Goal: Task Accomplishment & Management: Complete application form

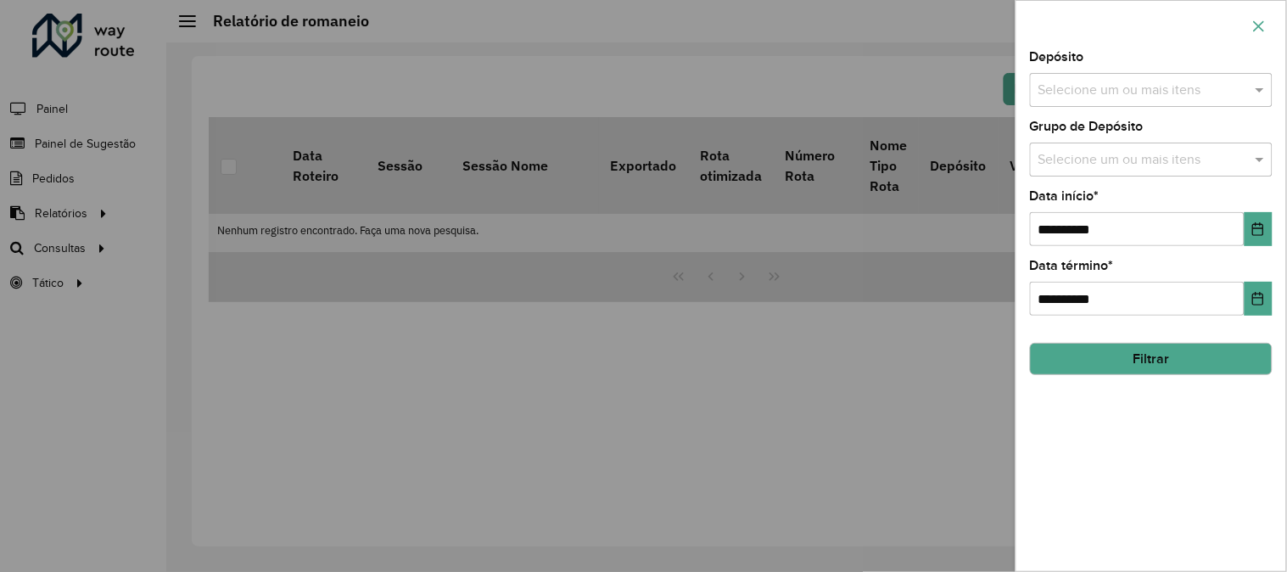
click at [1264, 30] on icon "button" at bounding box center [1259, 25] width 11 height 11
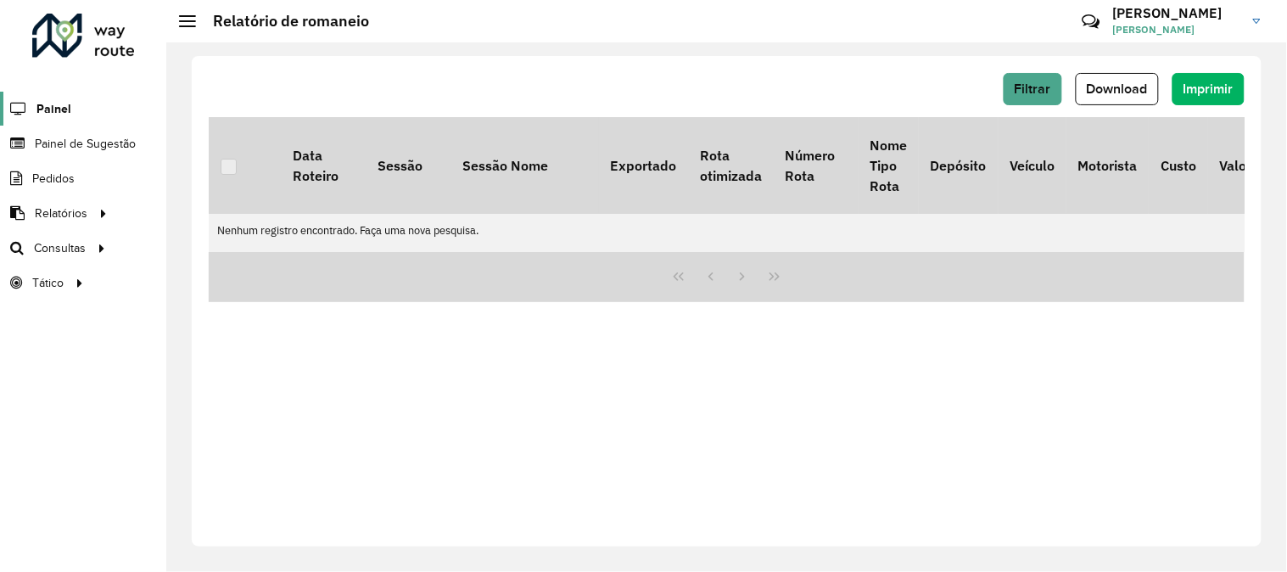
click at [46, 123] on link "Painel" at bounding box center [35, 109] width 71 height 34
click at [90, 148] on span "Painel de Sugestão" at bounding box center [88, 144] width 106 height 18
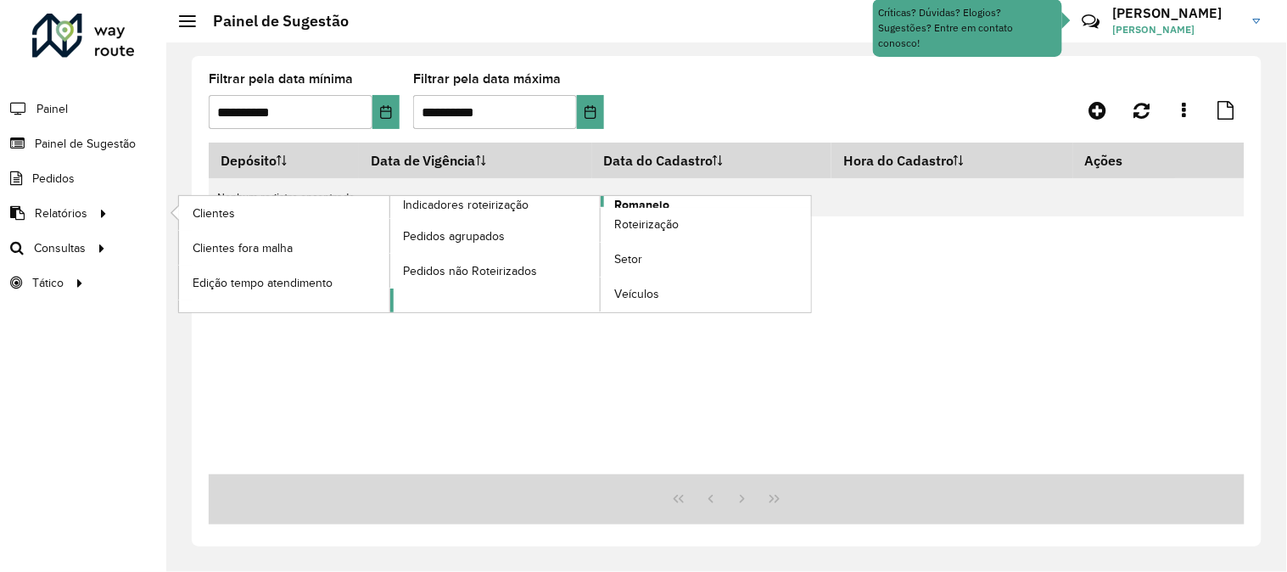
click at [645, 204] on span "Romaneio" at bounding box center [641, 205] width 55 height 18
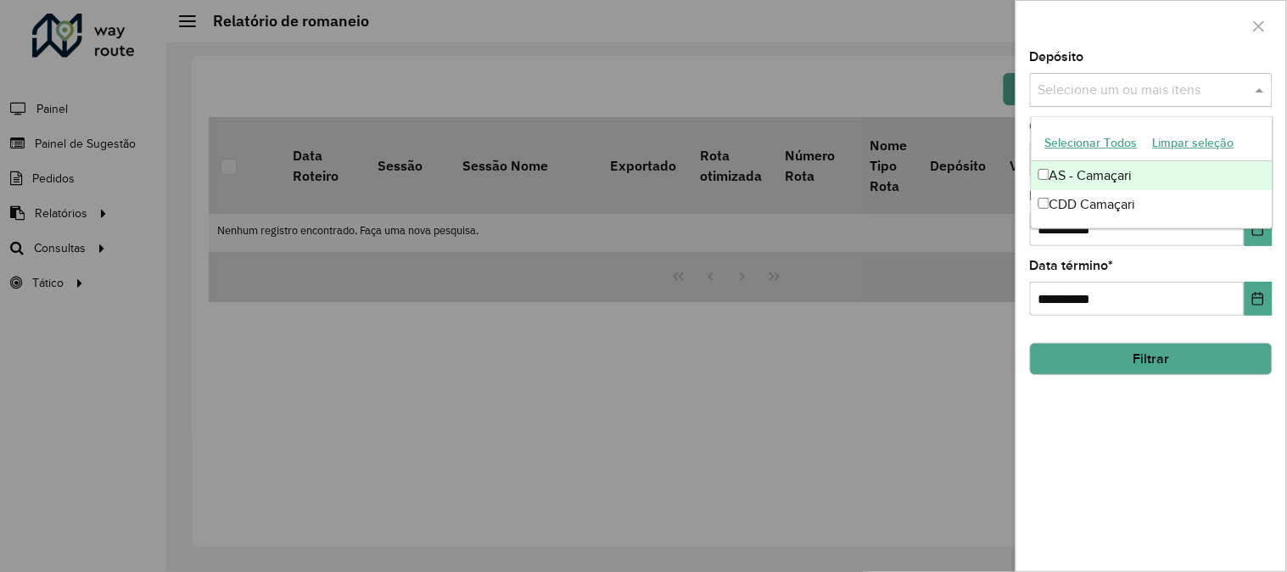
click at [1138, 99] on input "text" at bounding box center [1142, 91] width 217 height 20
click at [1109, 176] on div "AS - Camaçari" at bounding box center [1151, 175] width 241 height 29
click at [1139, 75] on div "Selecione um ou mais itens AS - Camaçari ×" at bounding box center [1133, 90] width 207 height 31
click at [1131, 90] on span "×" at bounding box center [1131, 91] width 15 height 20
click at [1147, 91] on input "text" at bounding box center [1142, 91] width 217 height 20
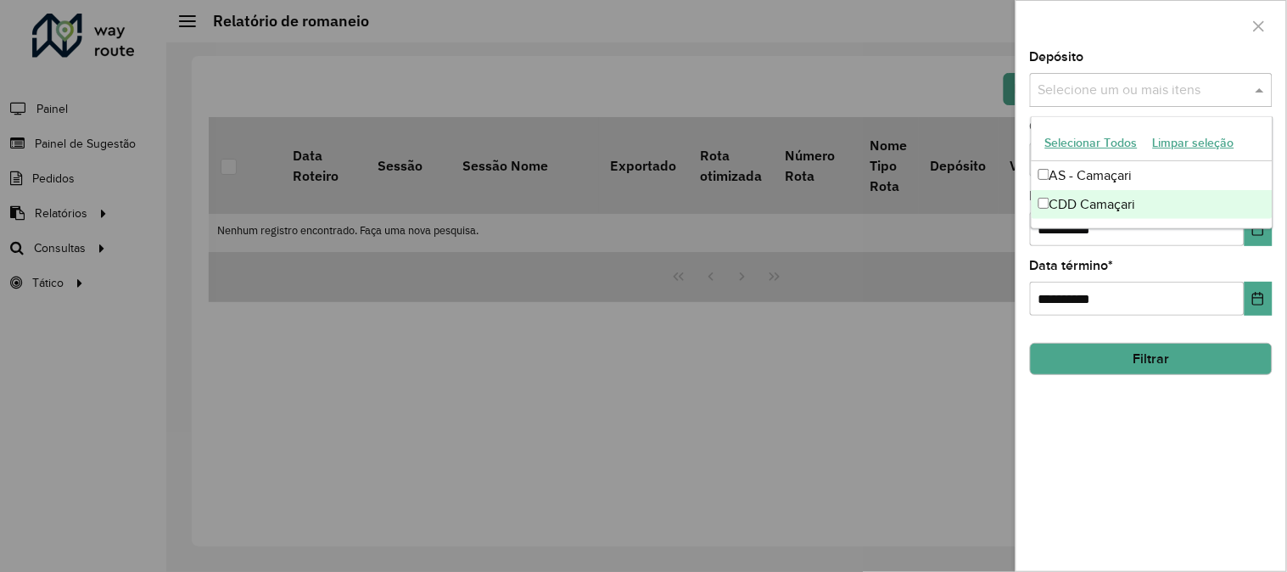
click at [1138, 198] on div "CDD Camaçari" at bounding box center [1151, 204] width 241 height 29
click at [1266, 243] on button "Choose Date" at bounding box center [1258, 229] width 28 height 34
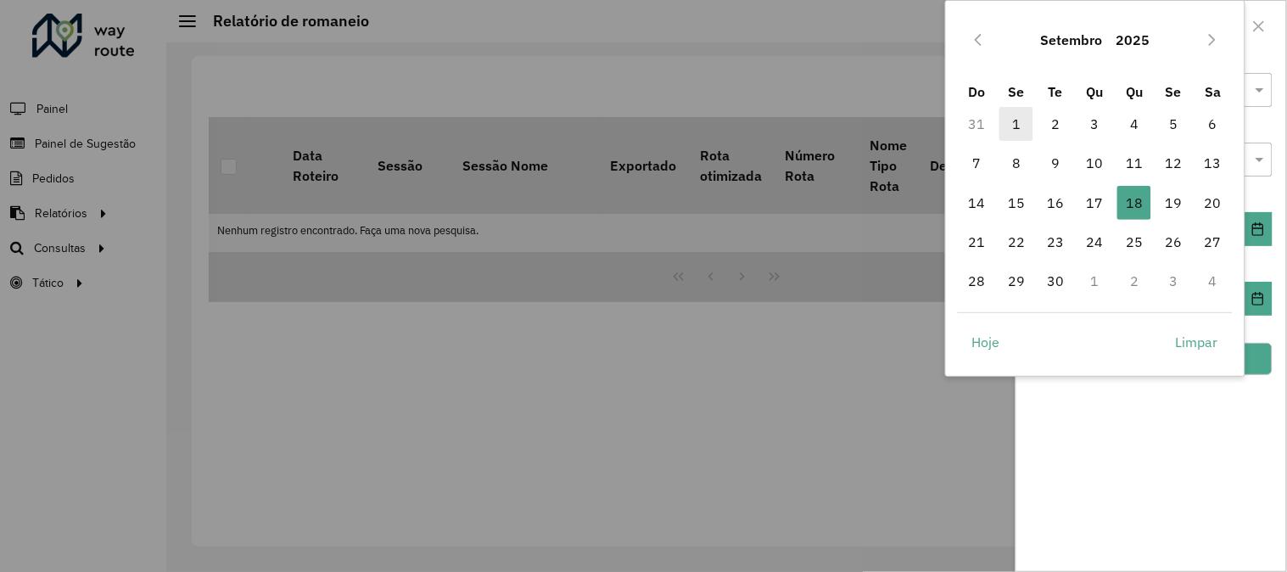
click at [1022, 128] on span "1" at bounding box center [1016, 124] width 34 height 34
type input "**********"
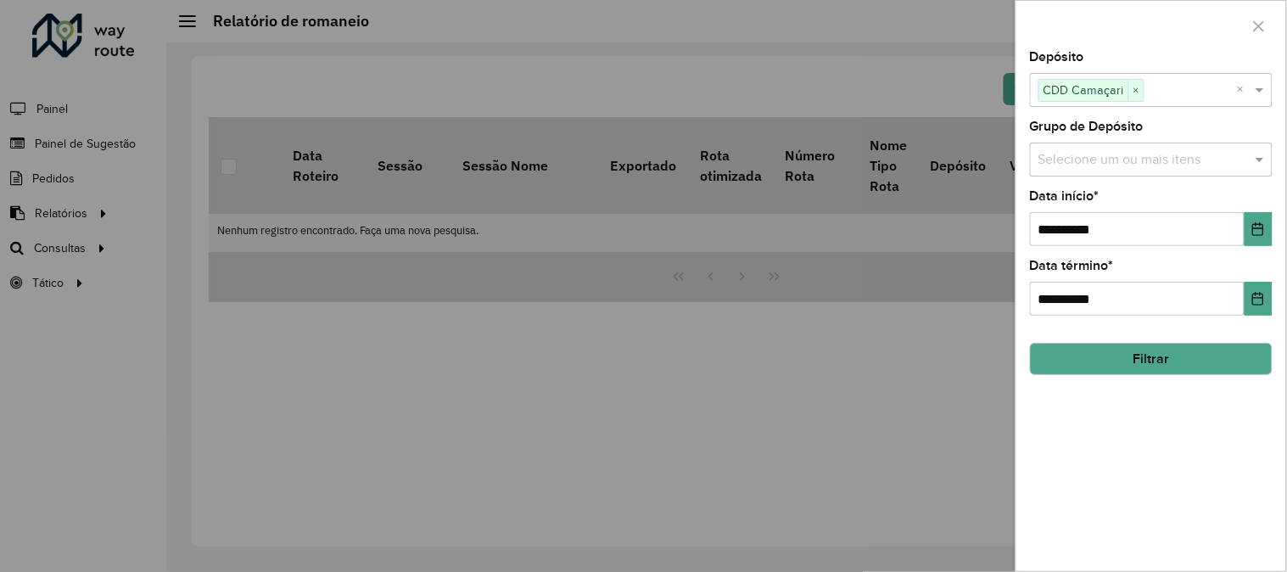
click at [1255, 358] on button "Filtrar" at bounding box center [1151, 359] width 243 height 32
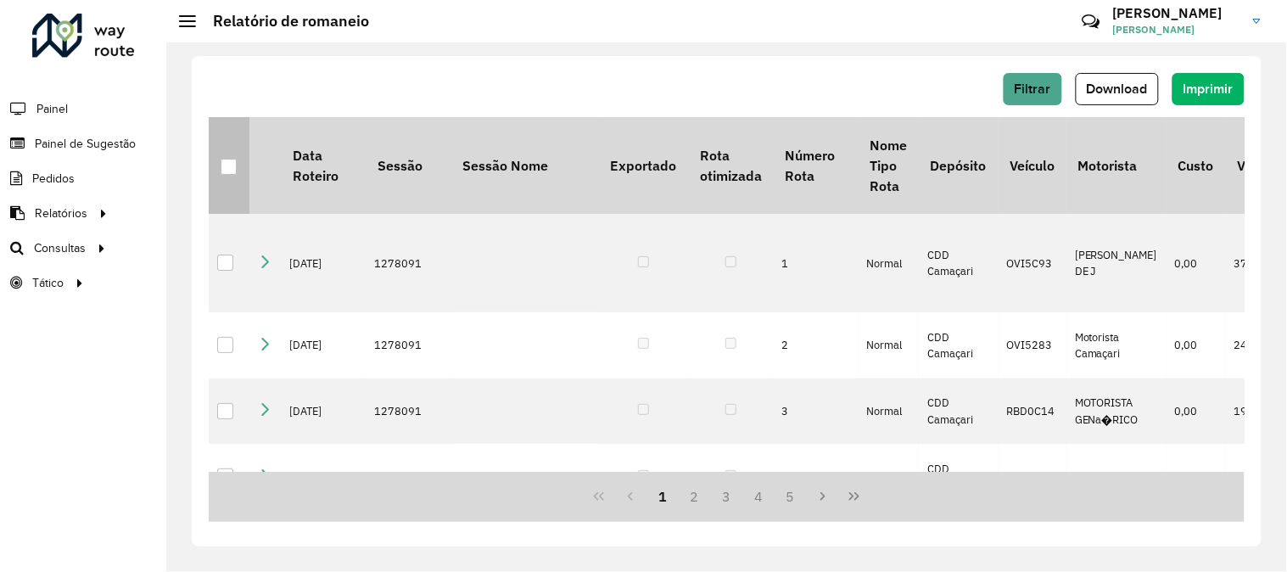
click at [230, 171] on div at bounding box center [229, 167] width 16 height 16
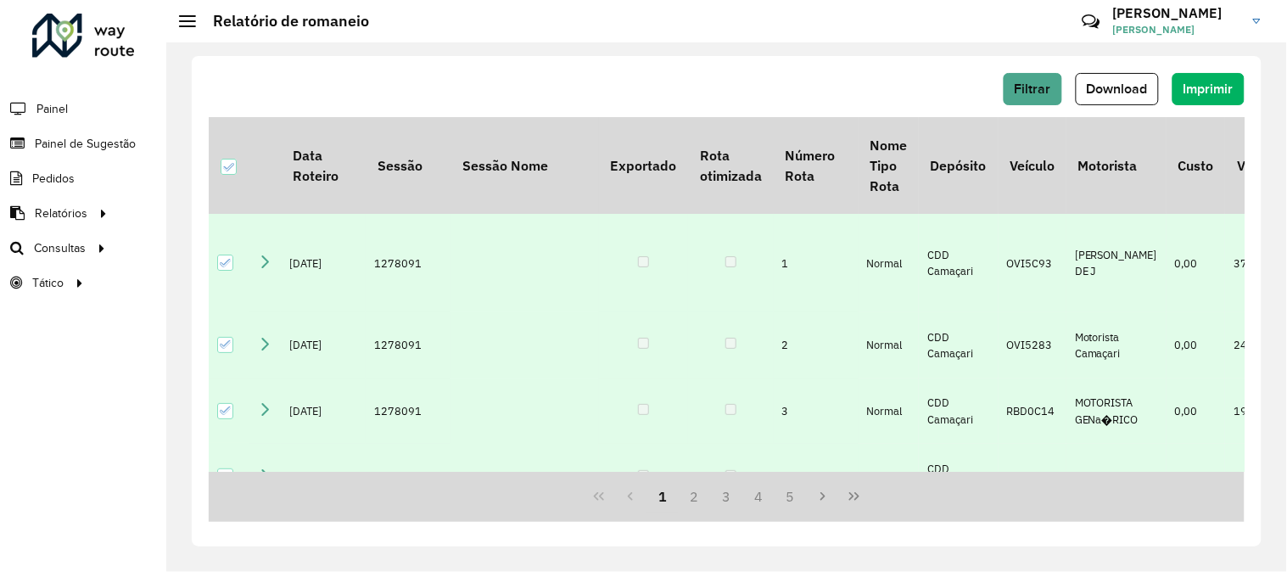
click at [1126, 88] on span "Download" at bounding box center [1116, 88] width 61 height 14
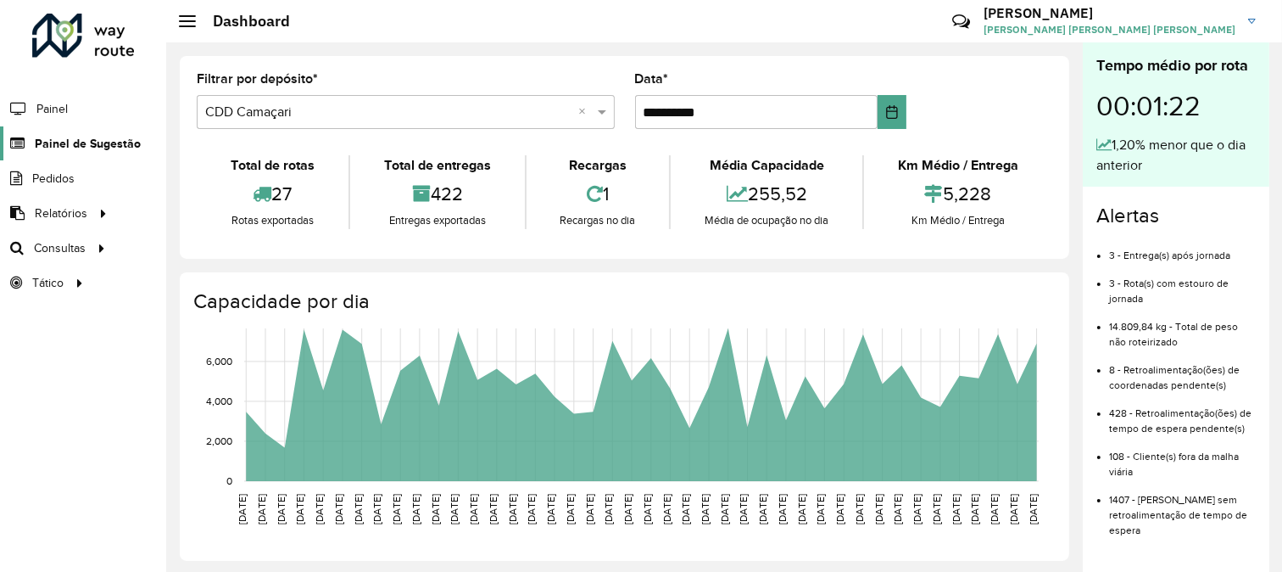
click at [115, 141] on span "Painel de Sugestão" at bounding box center [88, 144] width 106 height 18
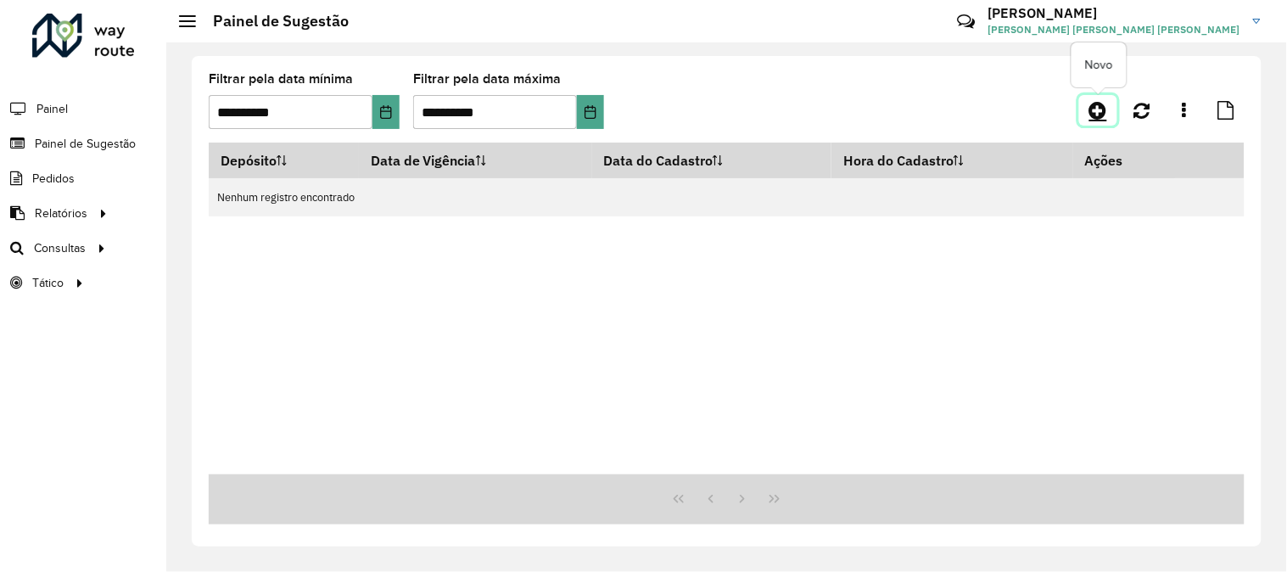
click at [1087, 103] on link at bounding box center [1098, 110] width 38 height 31
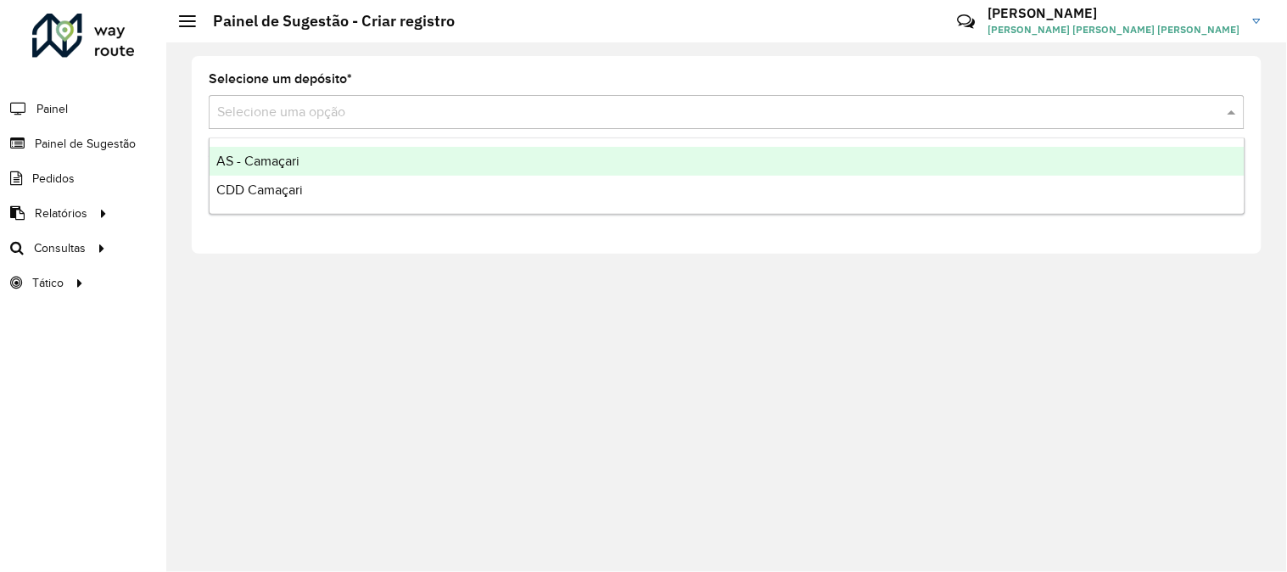
click at [320, 117] on input "text" at bounding box center [709, 113] width 985 height 20
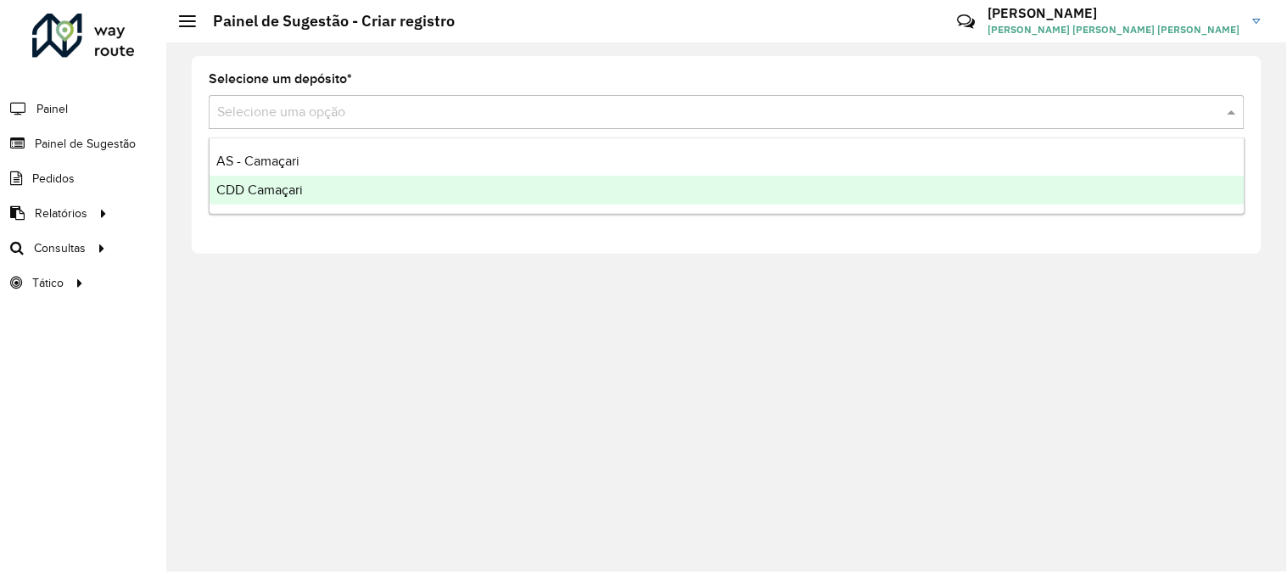
click at [288, 187] on span "CDD Camaçari" at bounding box center [259, 189] width 87 height 14
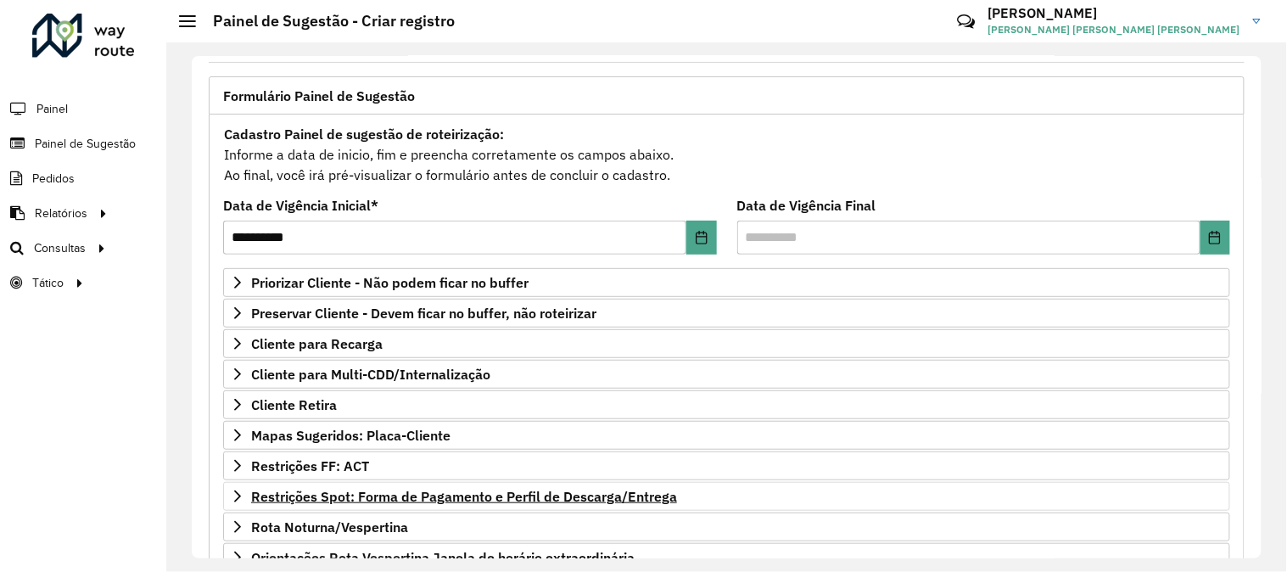
scroll to position [276, 0]
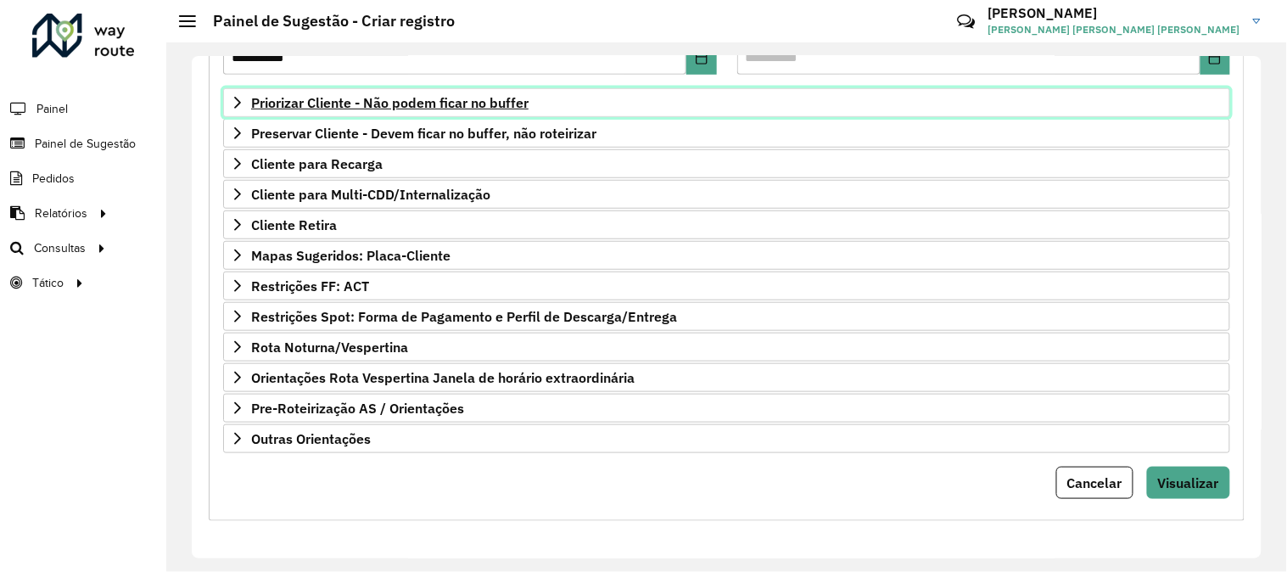
click at [447, 96] on span "Priorizar Cliente - Não podem ficar no buffer" at bounding box center [389, 103] width 277 height 14
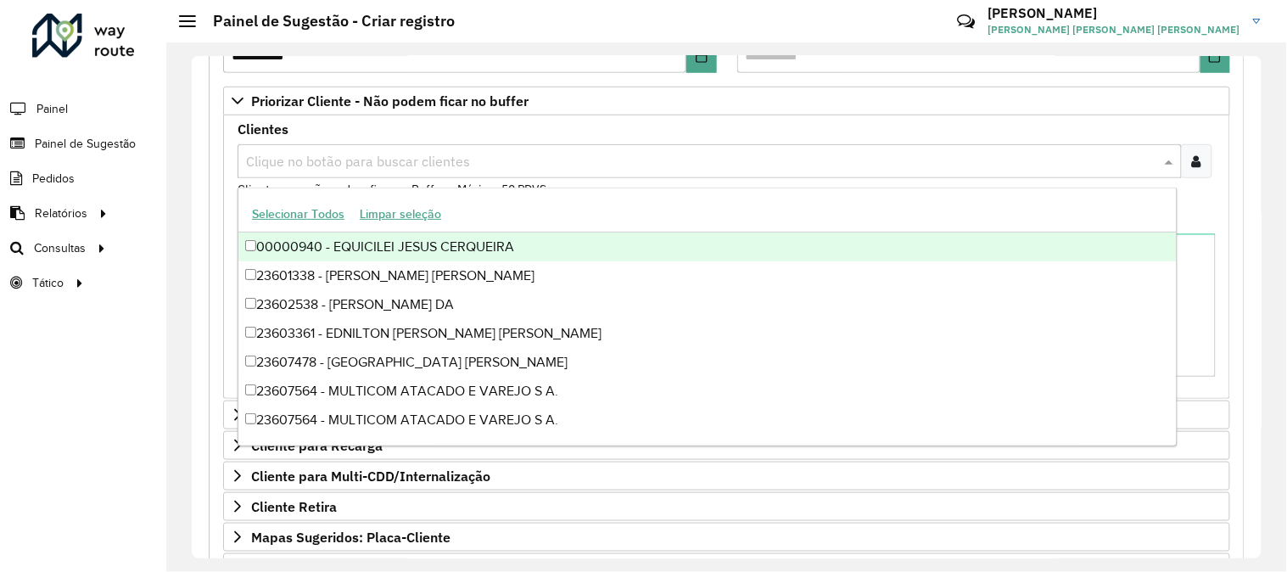
click at [388, 161] on input "text" at bounding box center [701, 162] width 919 height 20
paste input "****"
type input "****"
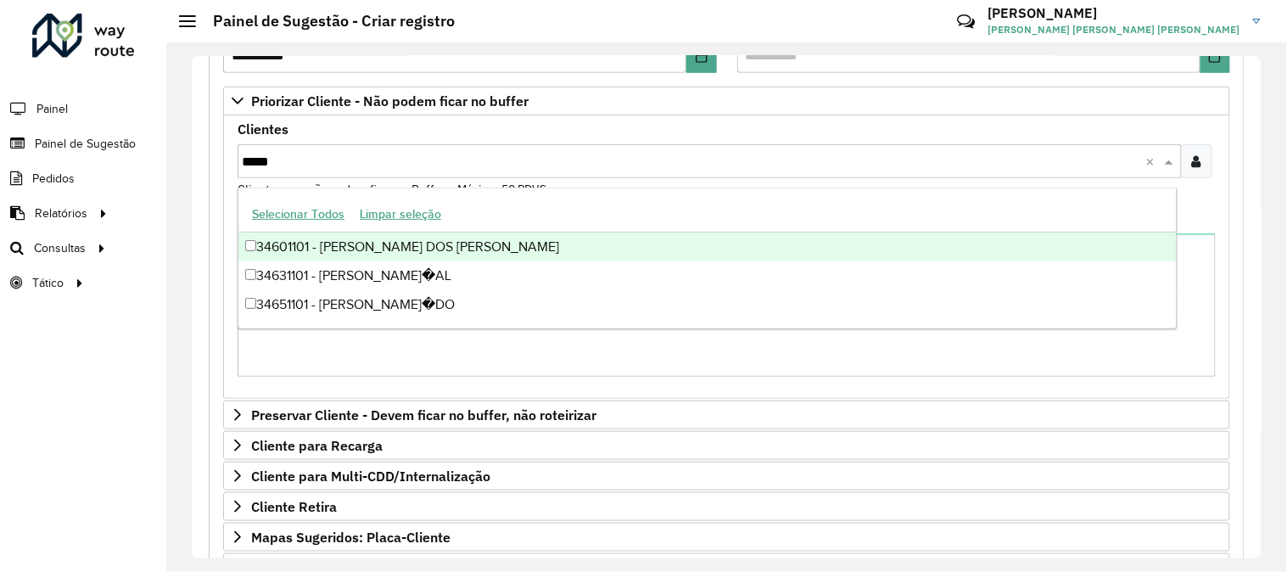
click at [294, 244] on div "34601101 - [PERSON_NAME] DOS [PERSON_NAME]" at bounding box center [707, 246] width 938 height 29
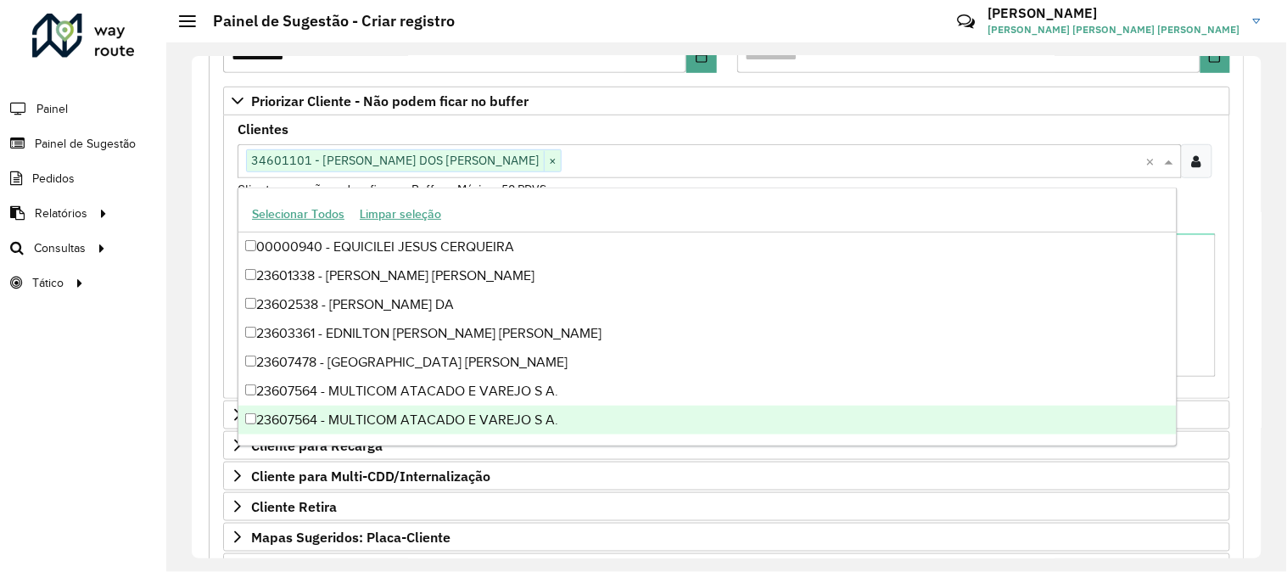
scroll to position [94, 0]
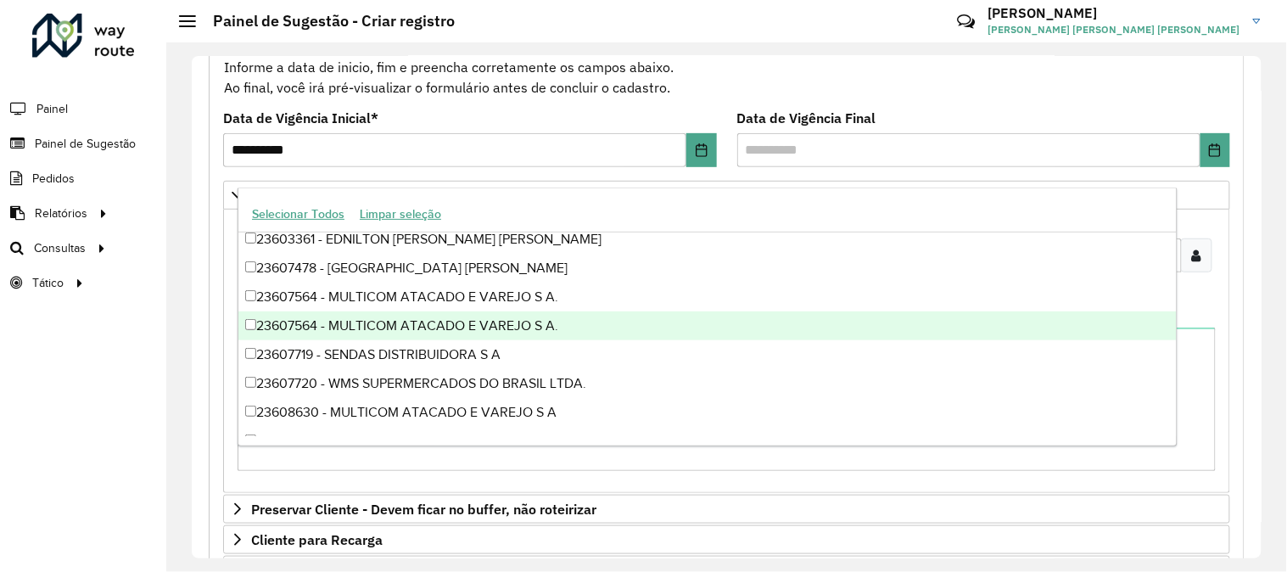
click at [1222, 354] on div "Clientes Clique no botão para buscar clientes 34601101 - [PERSON_NAME] DOS [PER…" at bounding box center [726, 350] width 1007 height 283
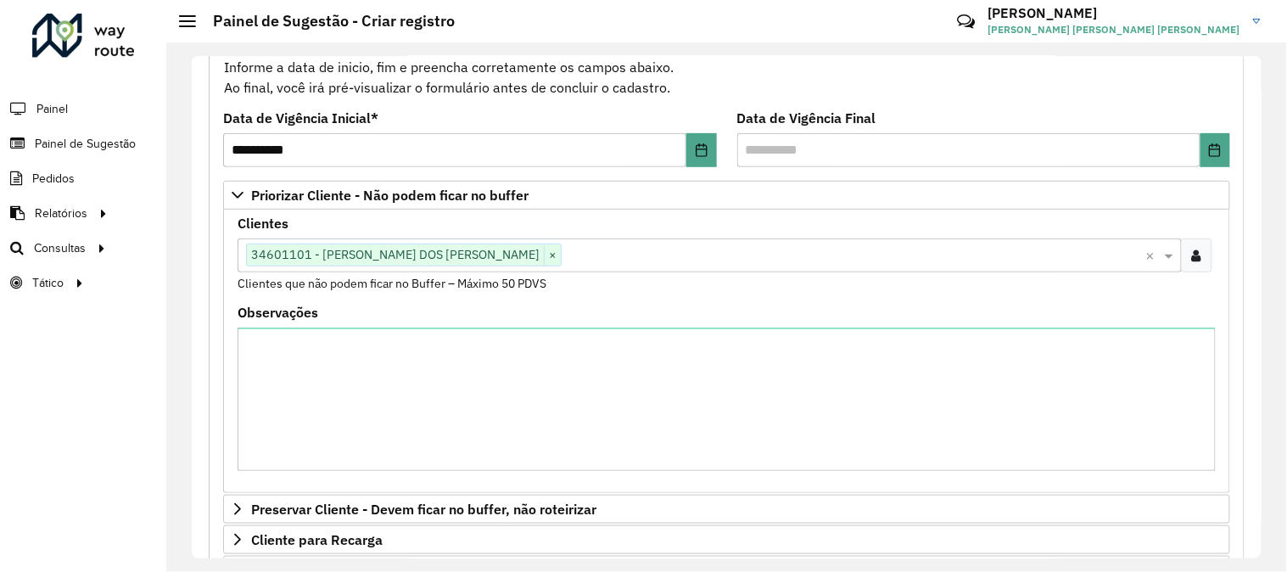
scroll to position [560, 0]
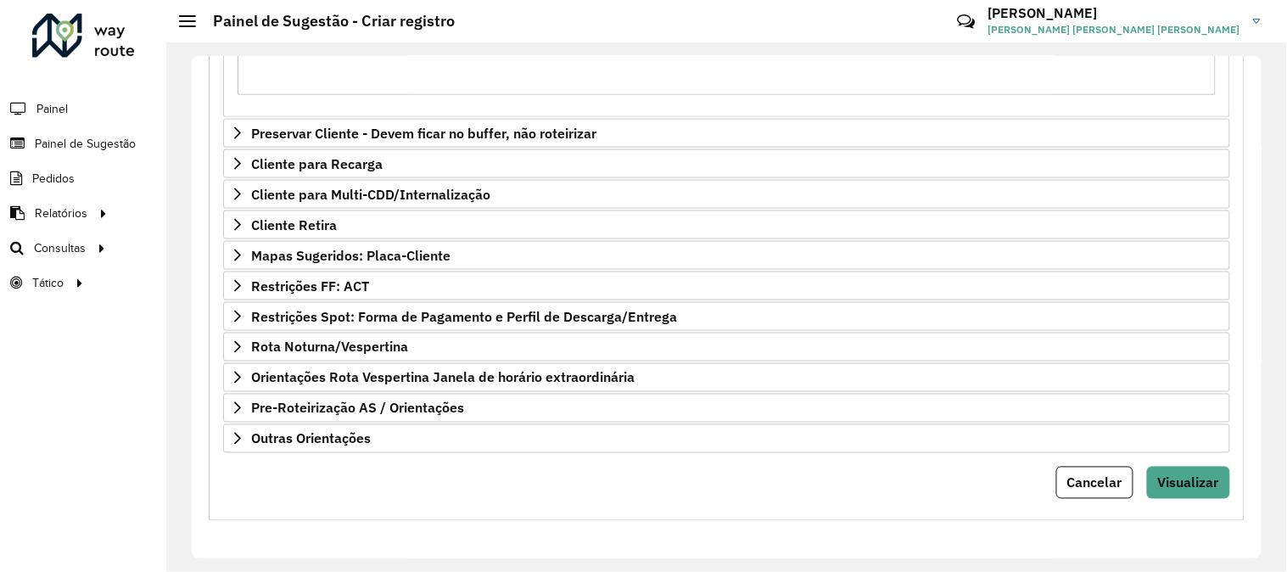
click at [1190, 464] on form "**********" at bounding box center [726, 79] width 1007 height 839
click at [1190, 487] on span "Visualizar" at bounding box center [1188, 482] width 61 height 17
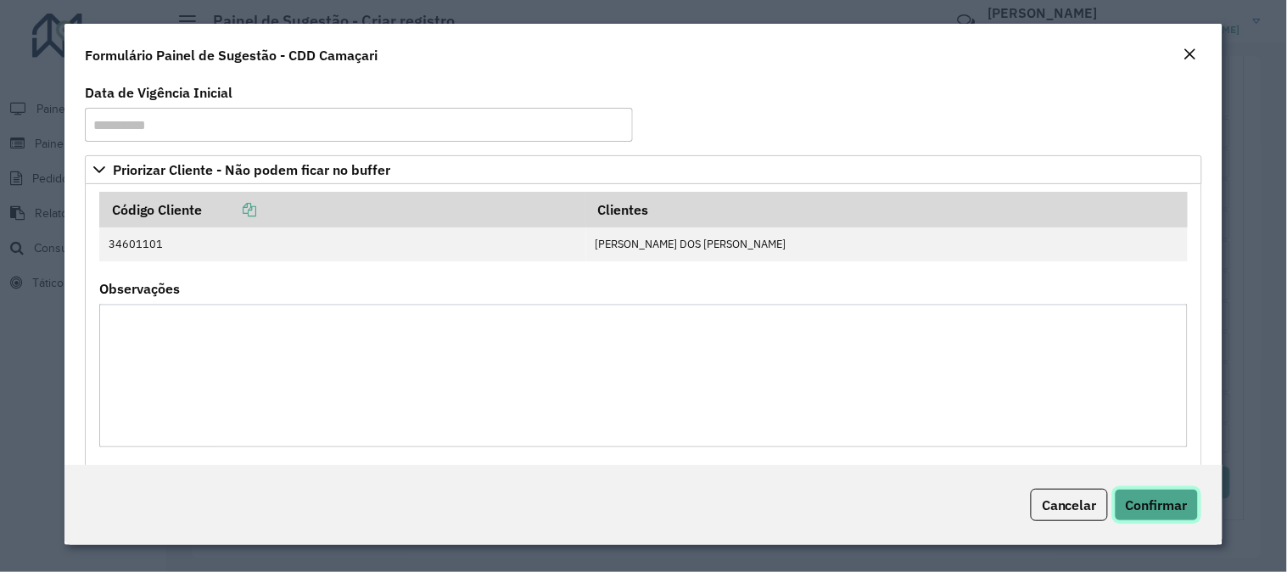
click at [1151, 501] on span "Confirmar" at bounding box center [1156, 504] width 62 height 17
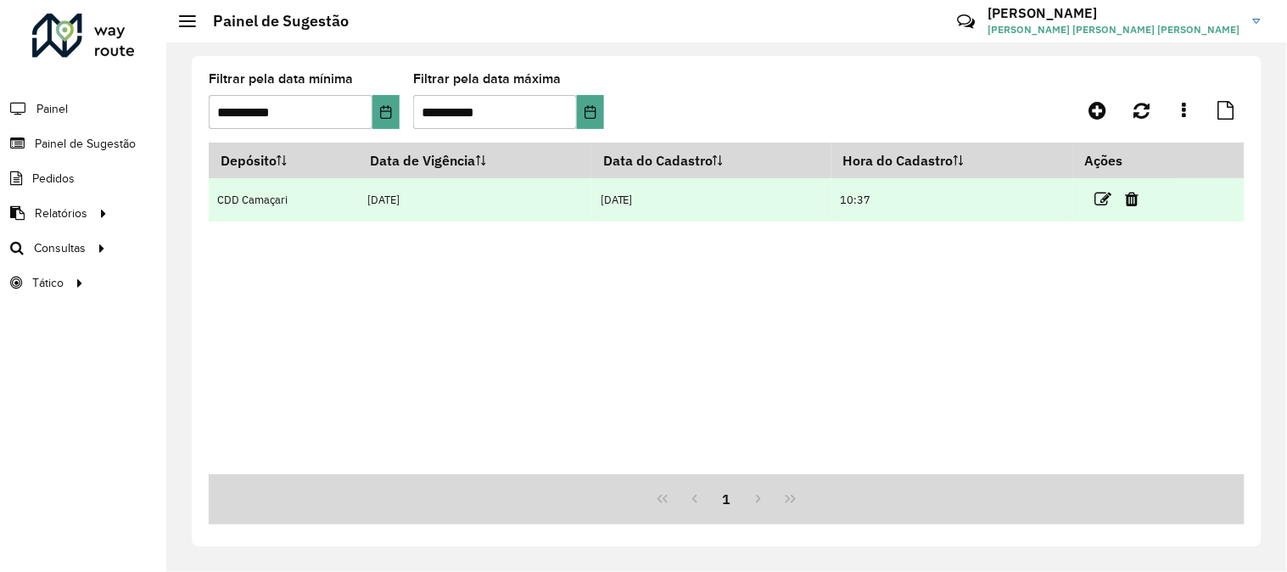
click at [1113, 187] on td at bounding box center [1124, 199] width 102 height 42
click at [1101, 196] on icon at bounding box center [1103, 199] width 17 height 17
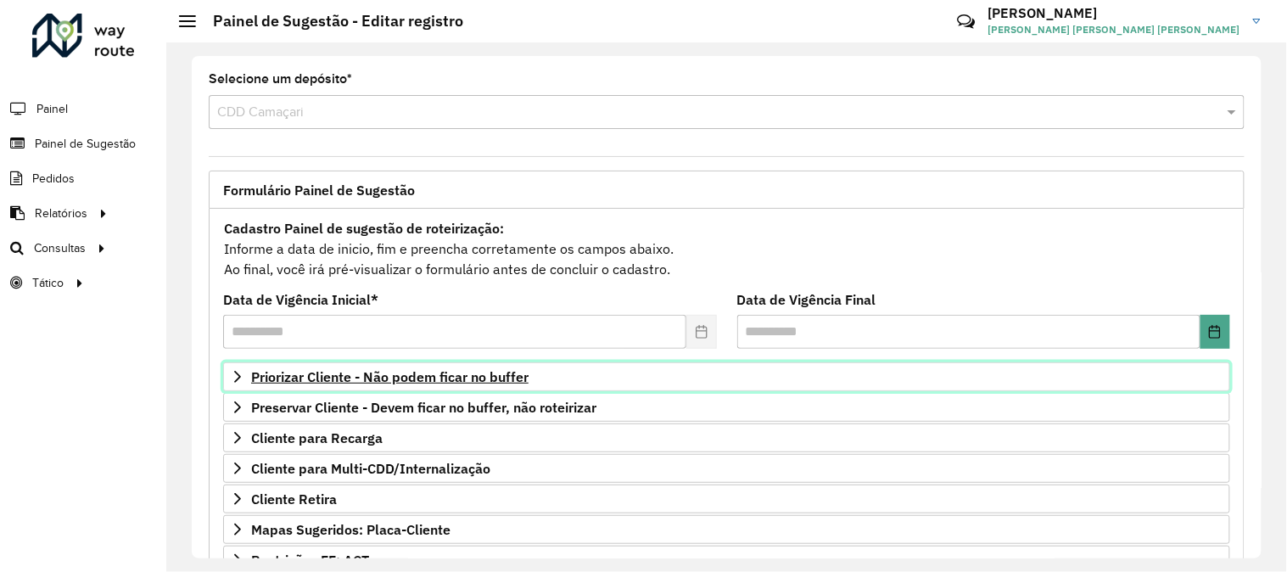
click at [448, 382] on span "Priorizar Cliente - Não podem ficar no buffer" at bounding box center [389, 377] width 277 height 14
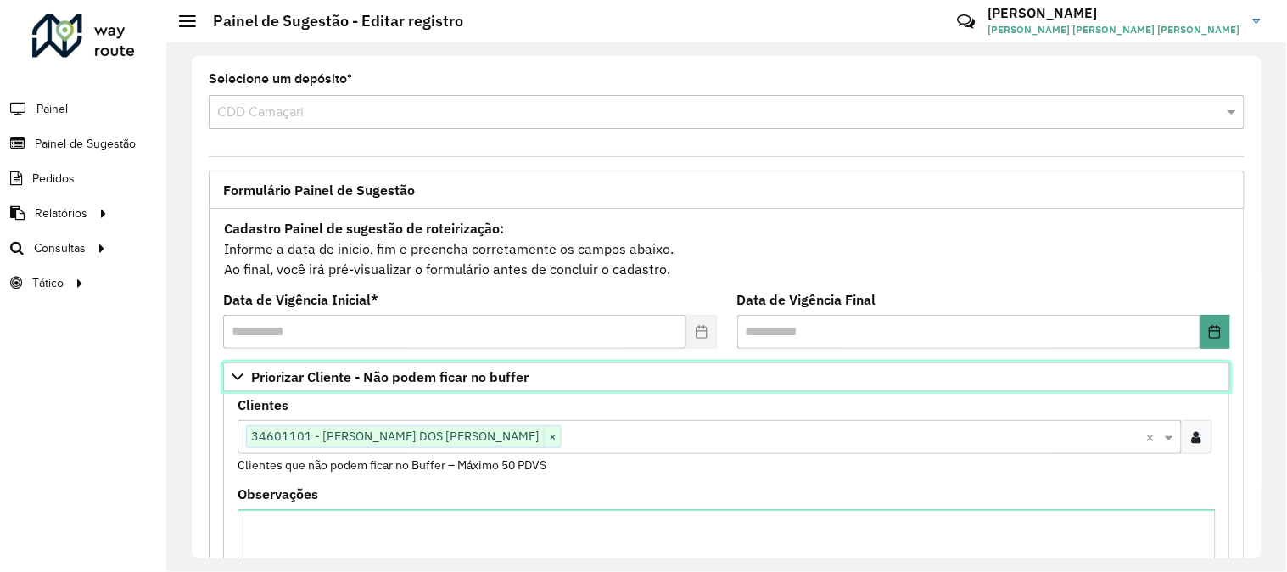
scroll to position [188, 0]
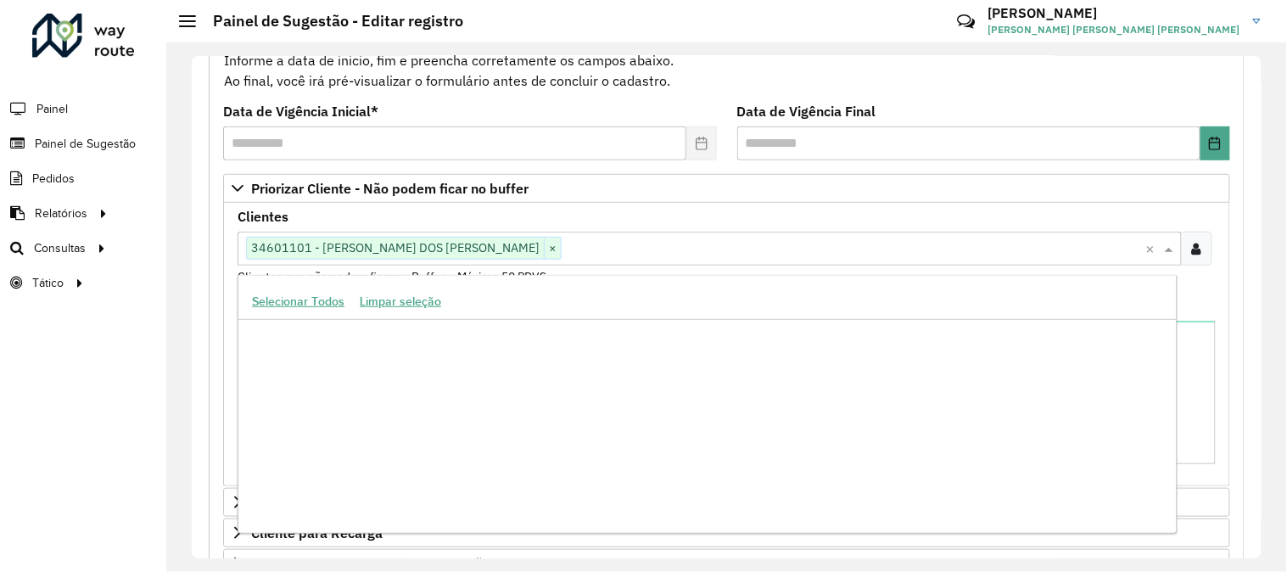
click at [598, 249] on input "text" at bounding box center [853, 249] width 584 height 20
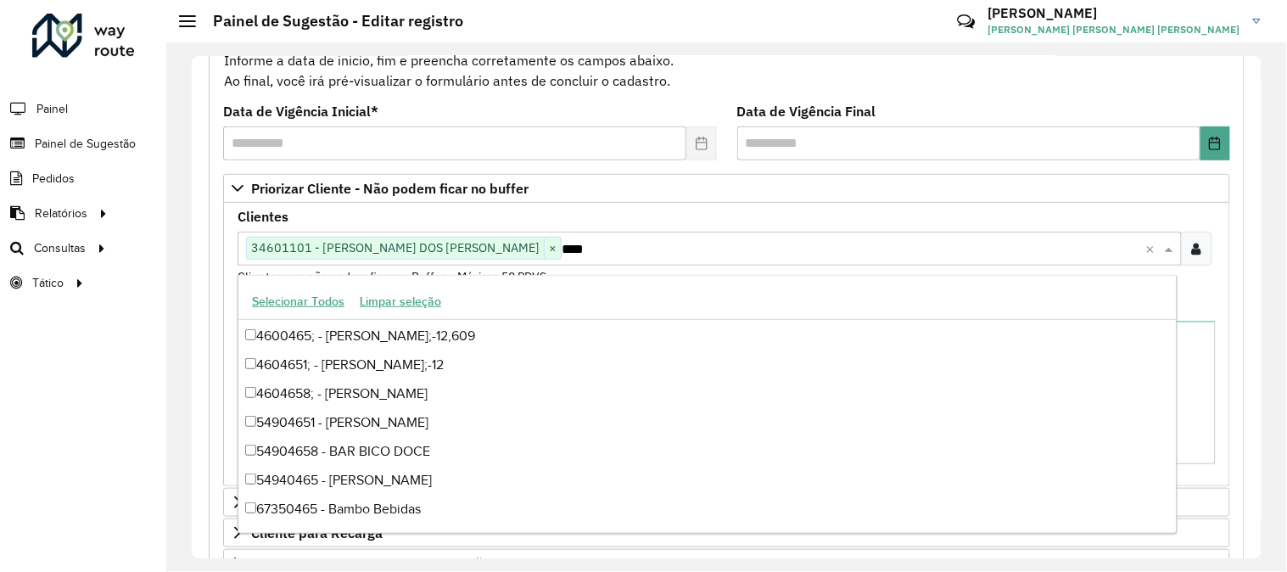
scroll to position [85, 0]
type input "*****"
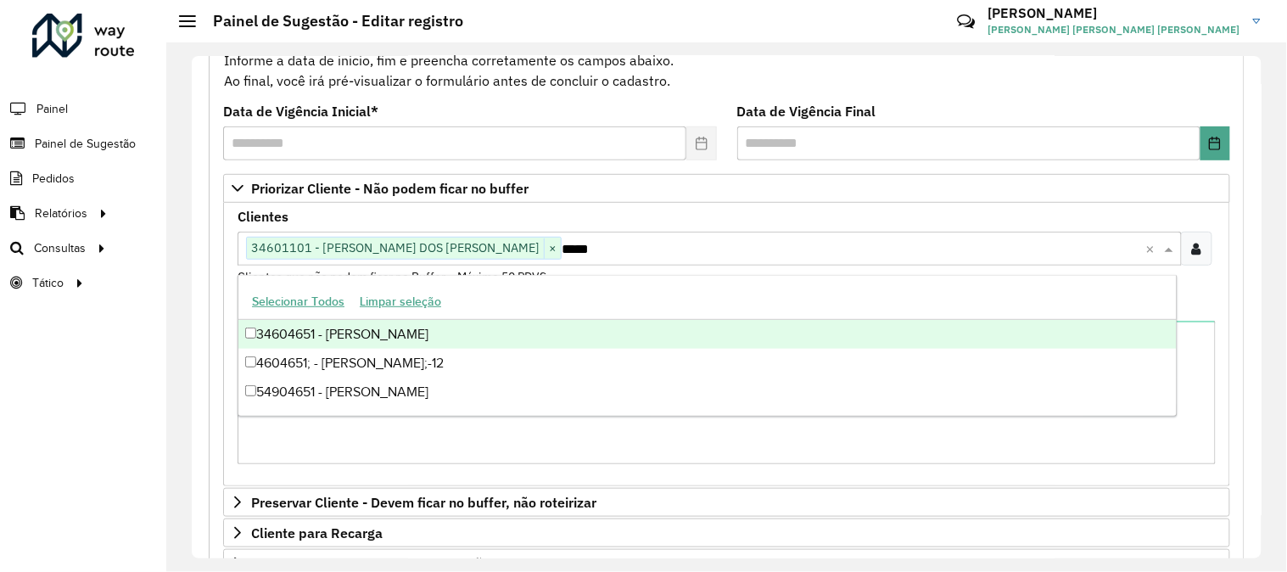
click at [298, 337] on div "34604651 - [PERSON_NAME]" at bounding box center [707, 334] width 938 height 29
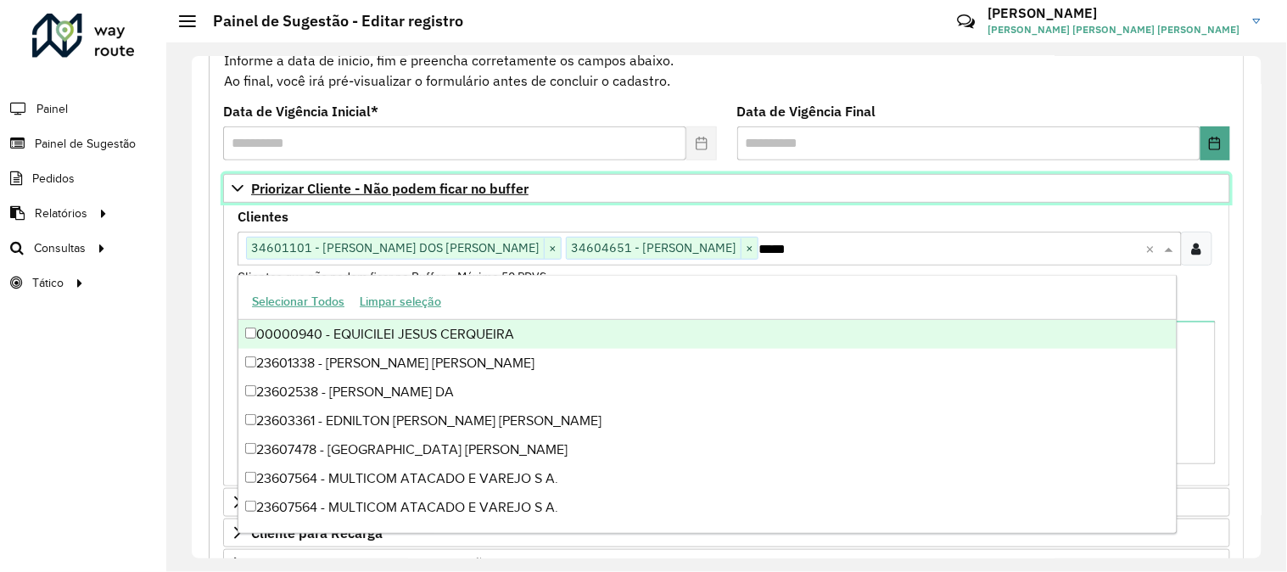
click at [912, 182] on link "Priorizar Cliente - Não podem ficar no buffer" at bounding box center [726, 188] width 1007 height 29
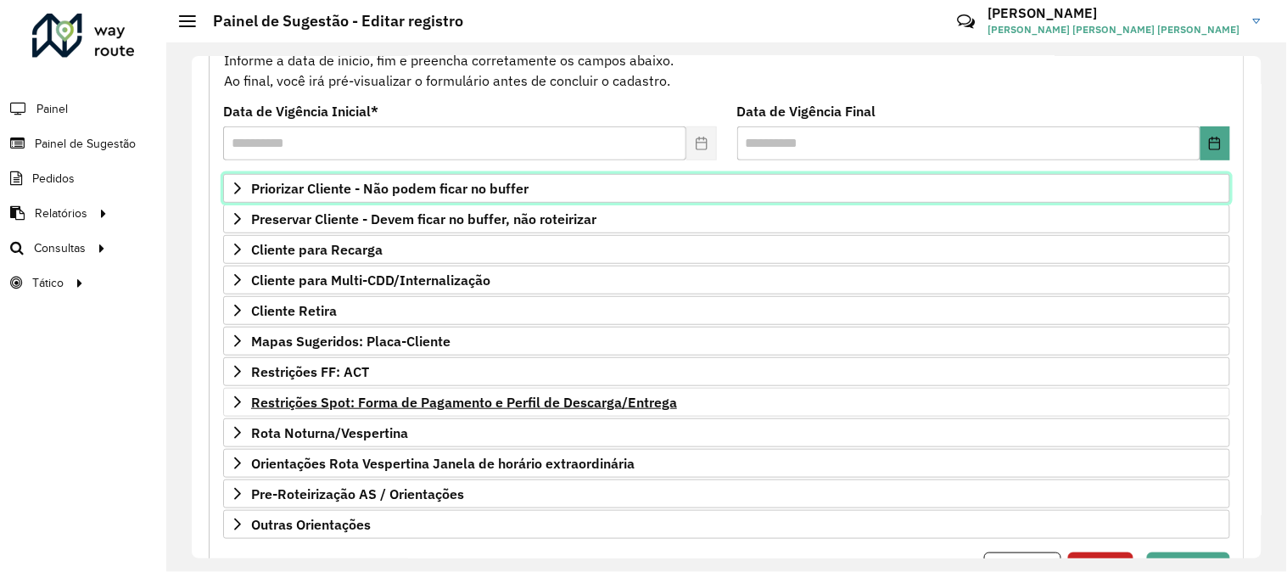
scroll to position [276, 0]
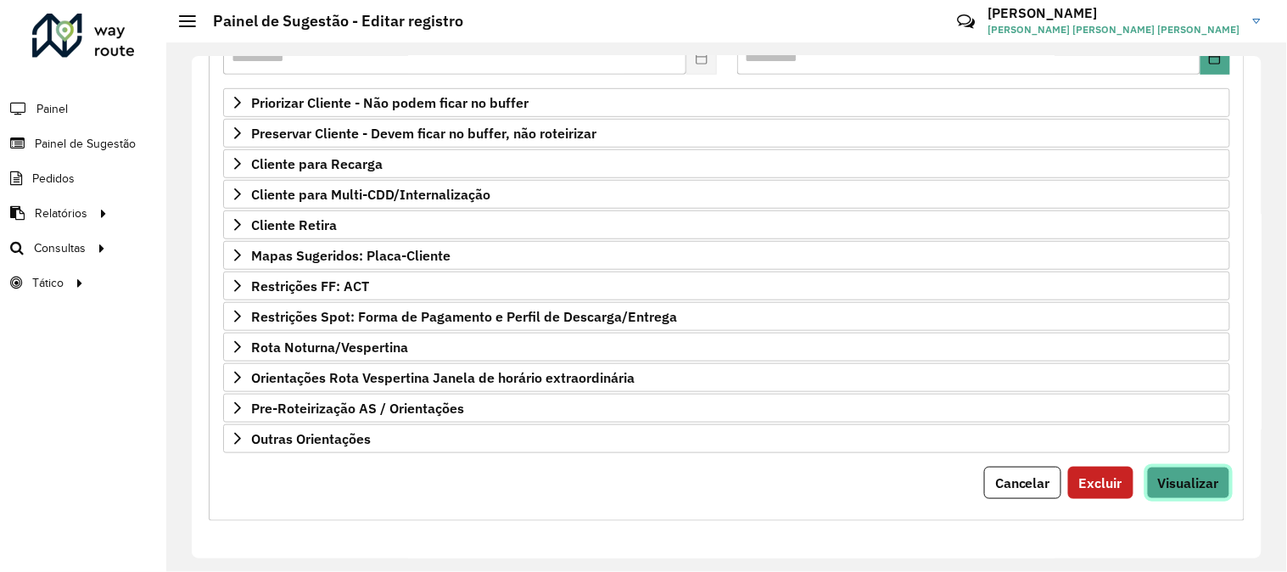
click at [1172, 476] on span "Visualizar" at bounding box center [1188, 482] width 61 height 17
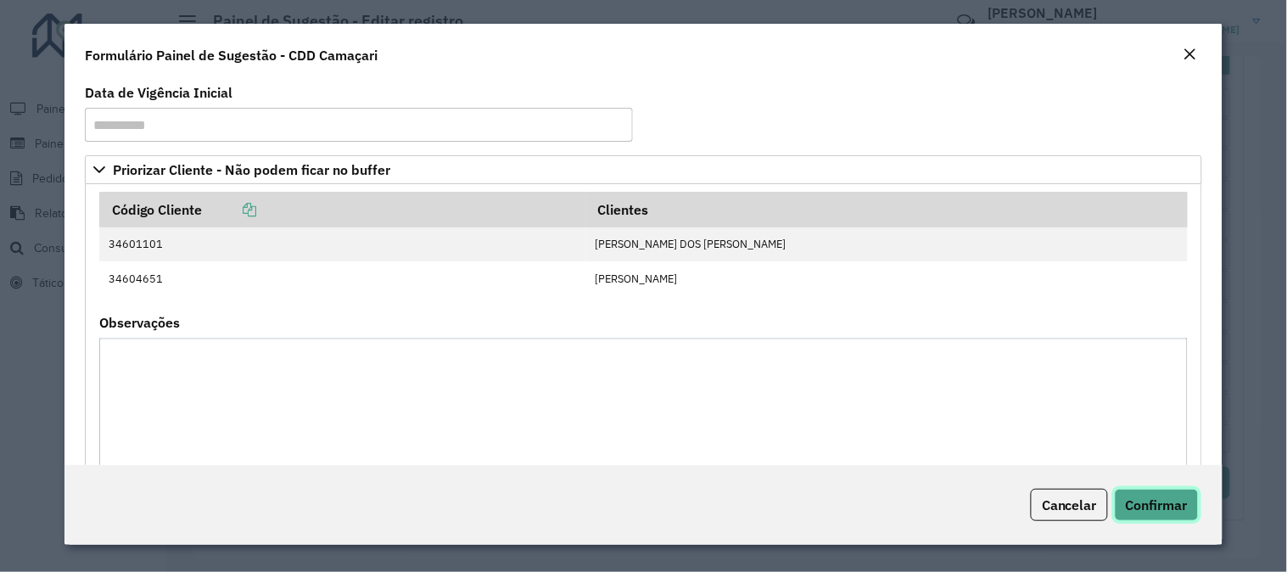
click at [1175, 511] on span "Confirmar" at bounding box center [1156, 504] width 62 height 17
